Goal: Use online tool/utility: Utilize a website feature to perform a specific function

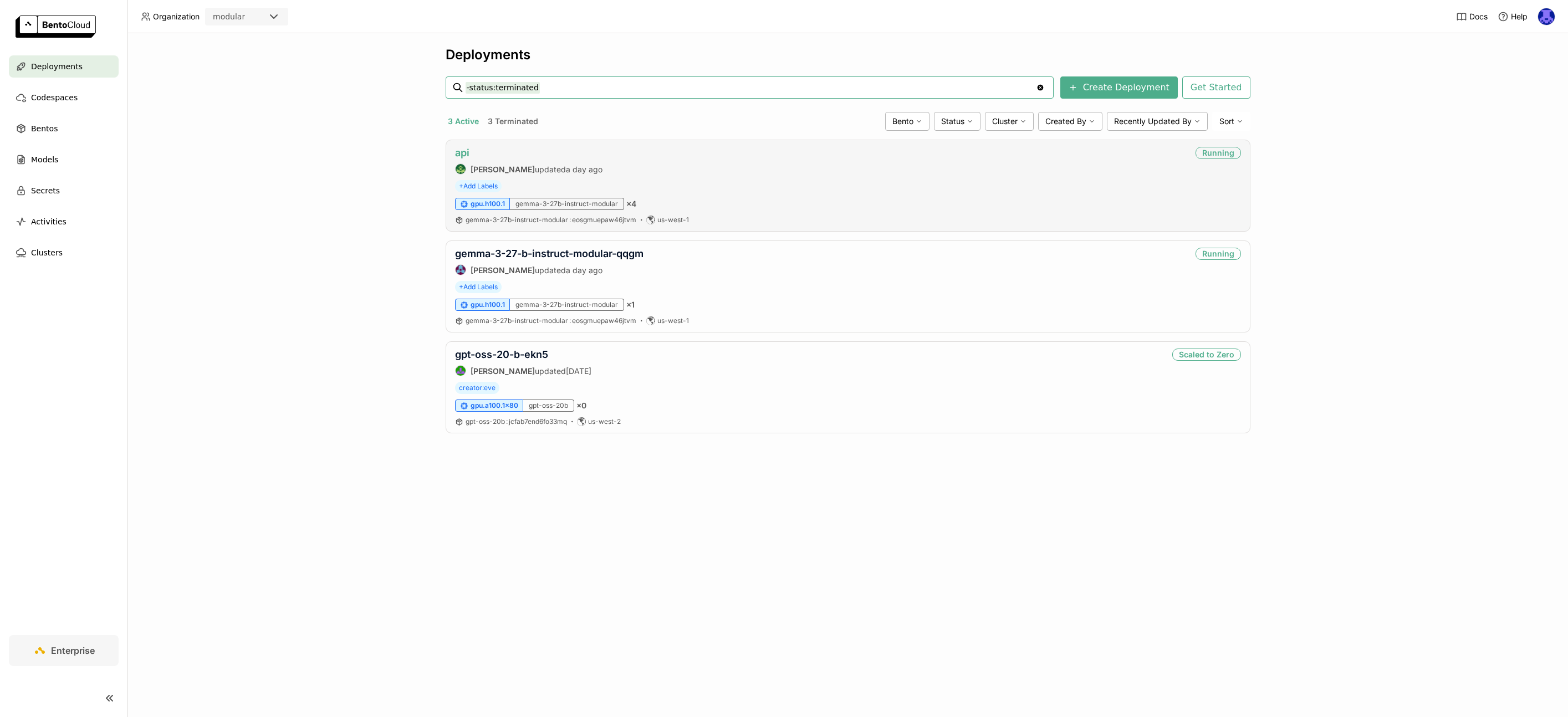
click at [456, 153] on link "api" at bounding box center [462, 153] width 14 height 12
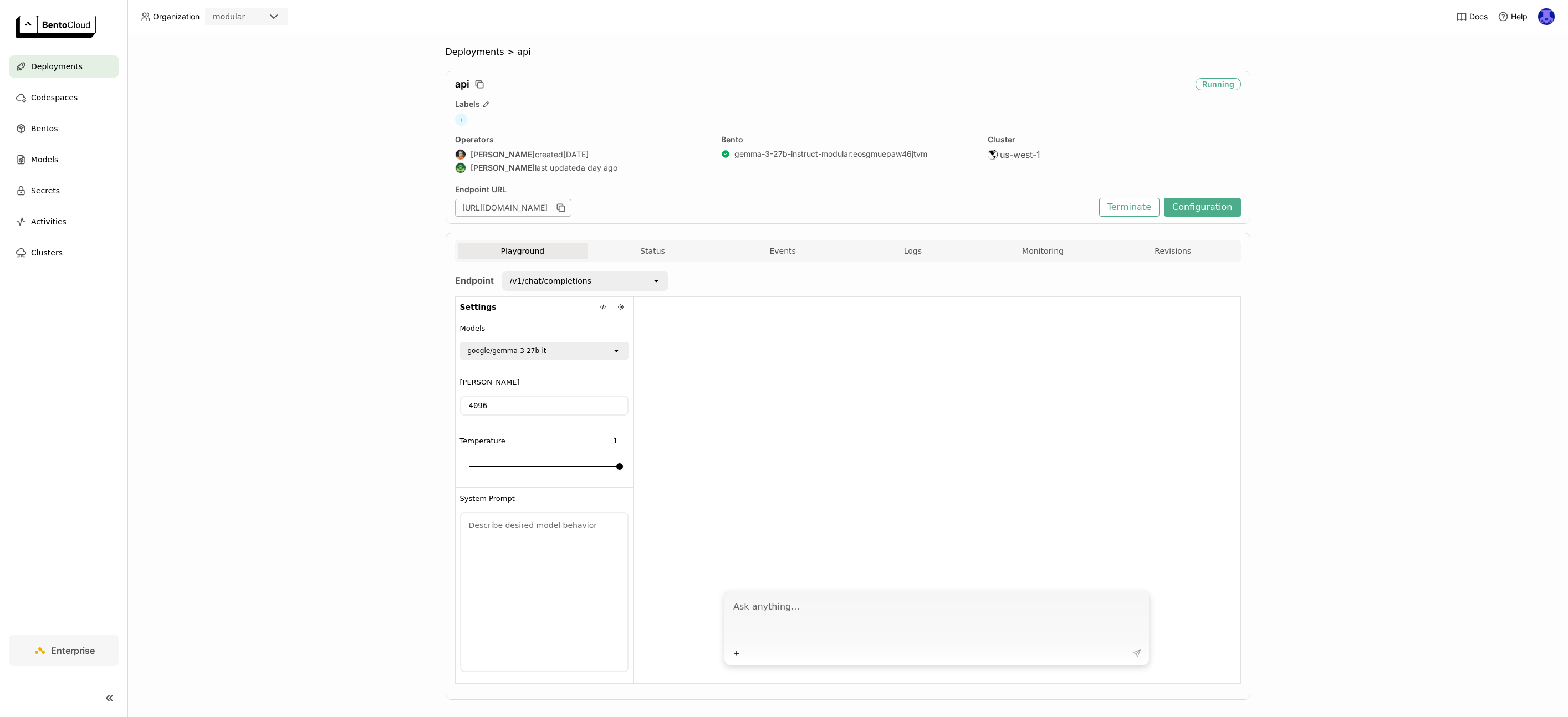
click at [823, 603] on textarea at bounding box center [937, 620] width 409 height 51
click at [793, 603] on textarea at bounding box center [937, 620] width 409 height 51
type textarea "Hi AI"
click at [600, 306] on icon at bounding box center [603, 307] width 7 height 7
click at [686, 368] on span at bounding box center [685, 368] width 11 height 11
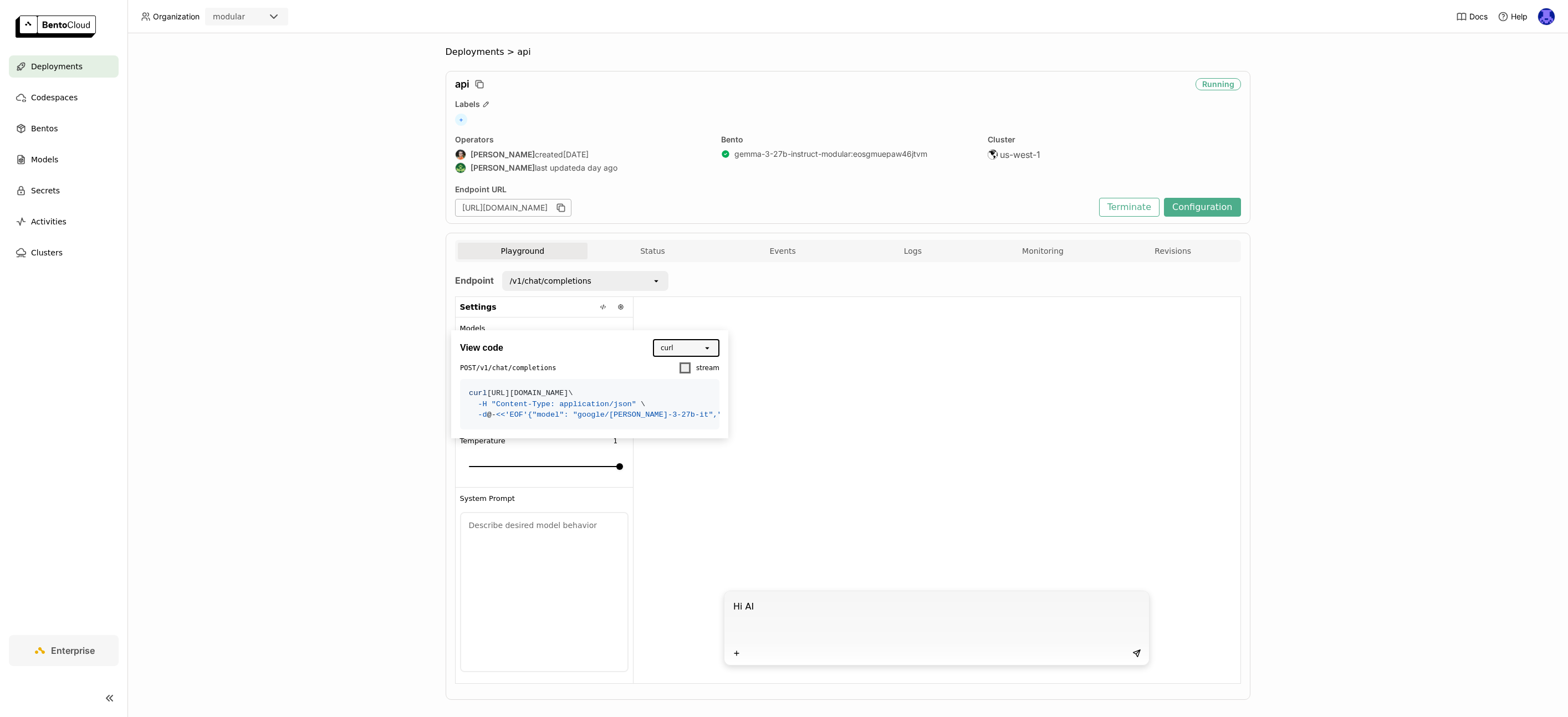
click at [678, 362] on input "stream" at bounding box center [678, 362] width 0 height 0
click at [708, 390] on icon at bounding box center [710, 388] width 5 height 5
click at [781, 599] on textarea "Hi AI" at bounding box center [937, 620] width 409 height 51
click at [785, 604] on textarea "Hi AI" at bounding box center [937, 620] width 409 height 51
